Goal: Task Accomplishment & Management: Manage account settings

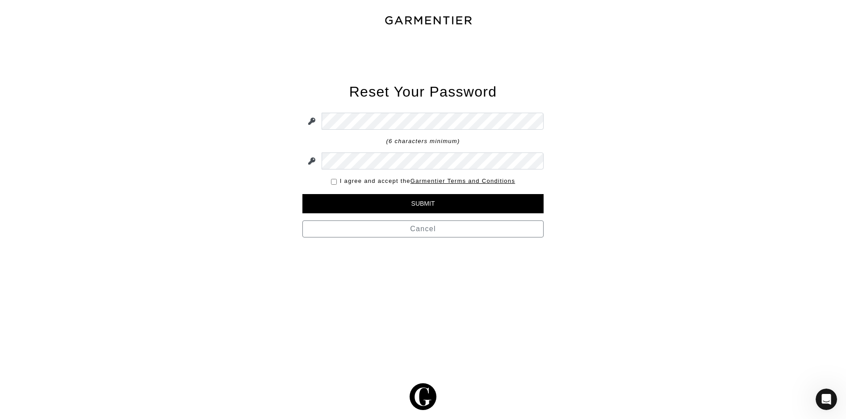
click at [337, 180] on div "I agree and accept the Garmentier Terms and Conditions" at bounding box center [423, 181] width 241 height 9
click at [335, 182] on input "checkbox" at bounding box center [334, 182] width 6 height 6
checkbox input "true"
click at [416, 208] on input "Submit" at bounding box center [423, 203] width 241 height 19
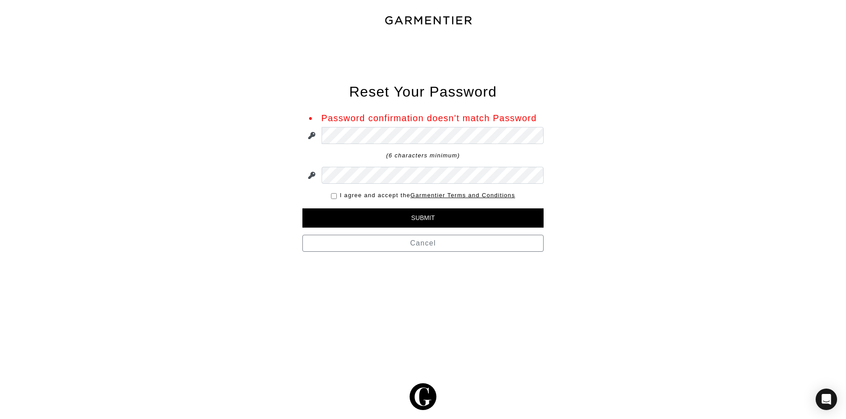
click at [334, 192] on div "I agree and accept the Garmentier Terms and Conditions" at bounding box center [423, 195] width 241 height 9
click at [433, 223] on input "Submit" at bounding box center [423, 217] width 241 height 19
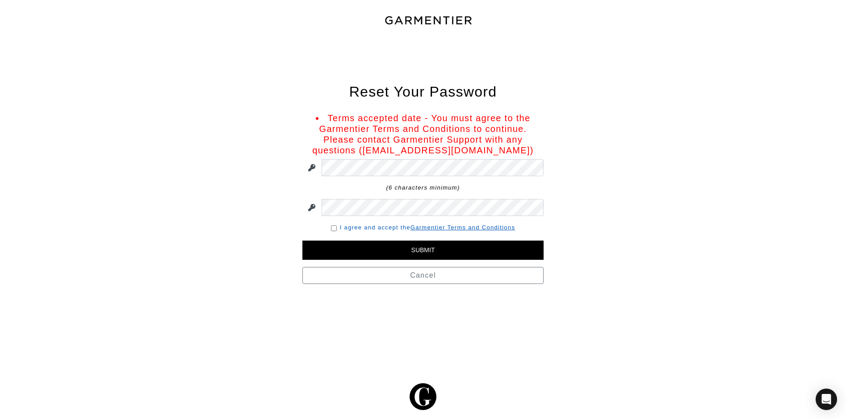
drag, startPoint x: 331, startPoint y: 227, endPoint x: 341, endPoint y: 227, distance: 10.7
click at [331, 227] on input "checkbox" at bounding box center [334, 228] width 6 height 6
checkbox input "true"
click at [385, 244] on input "Submit" at bounding box center [423, 249] width 241 height 19
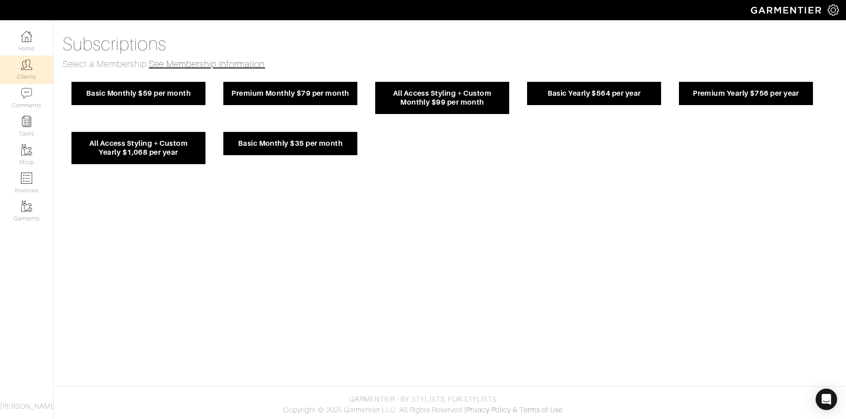
click at [30, 74] on link "Clients" at bounding box center [26, 69] width 53 height 28
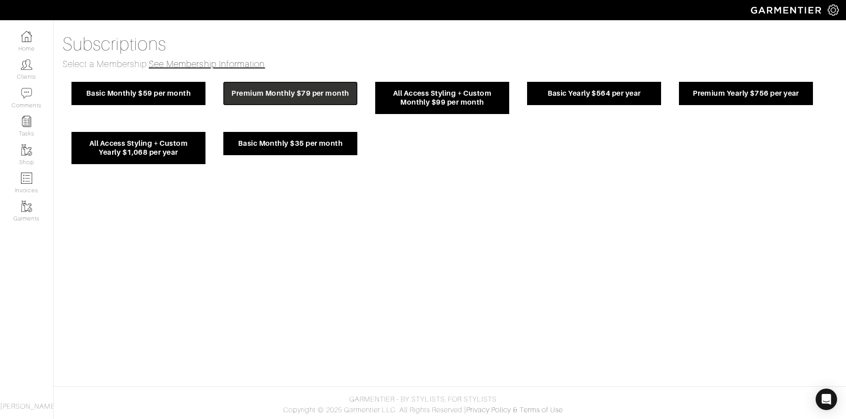
click at [288, 93] on span "Premium Monthly $79 per month" at bounding box center [291, 93] width 120 height 9
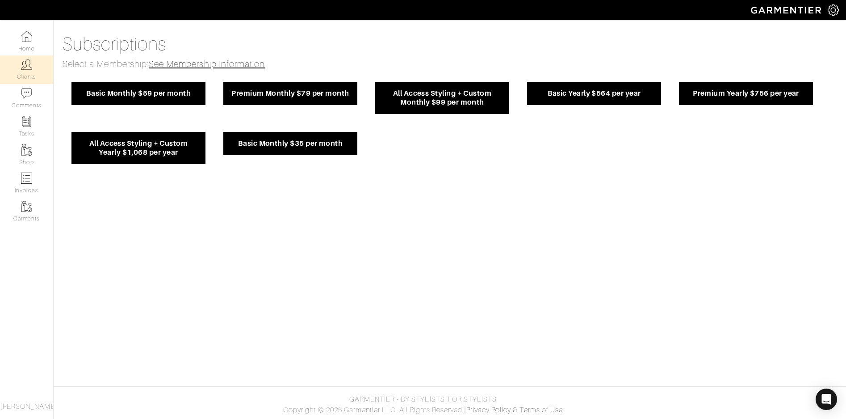
click at [26, 68] on img at bounding box center [26, 64] width 11 height 11
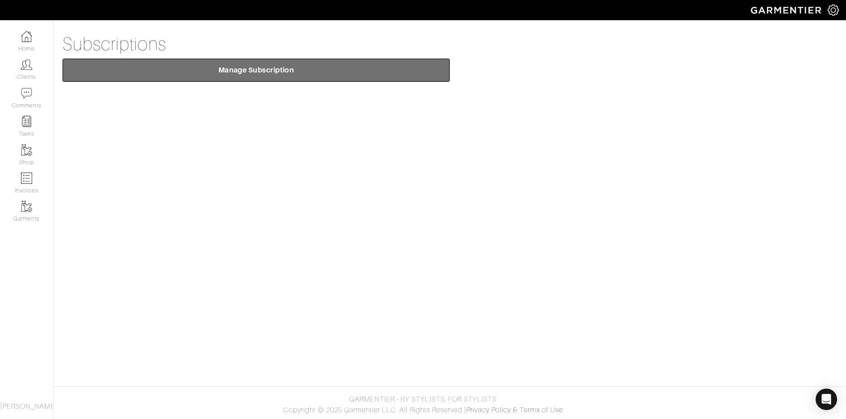
click at [257, 71] on span "Manage Subscription" at bounding box center [256, 70] width 373 height 9
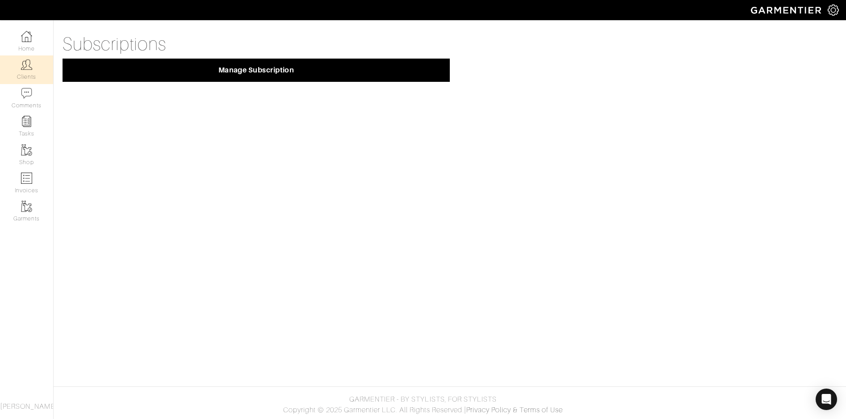
click at [25, 74] on link "Clients" at bounding box center [26, 69] width 53 height 28
